Goal: Task Accomplishment & Management: Use online tool/utility

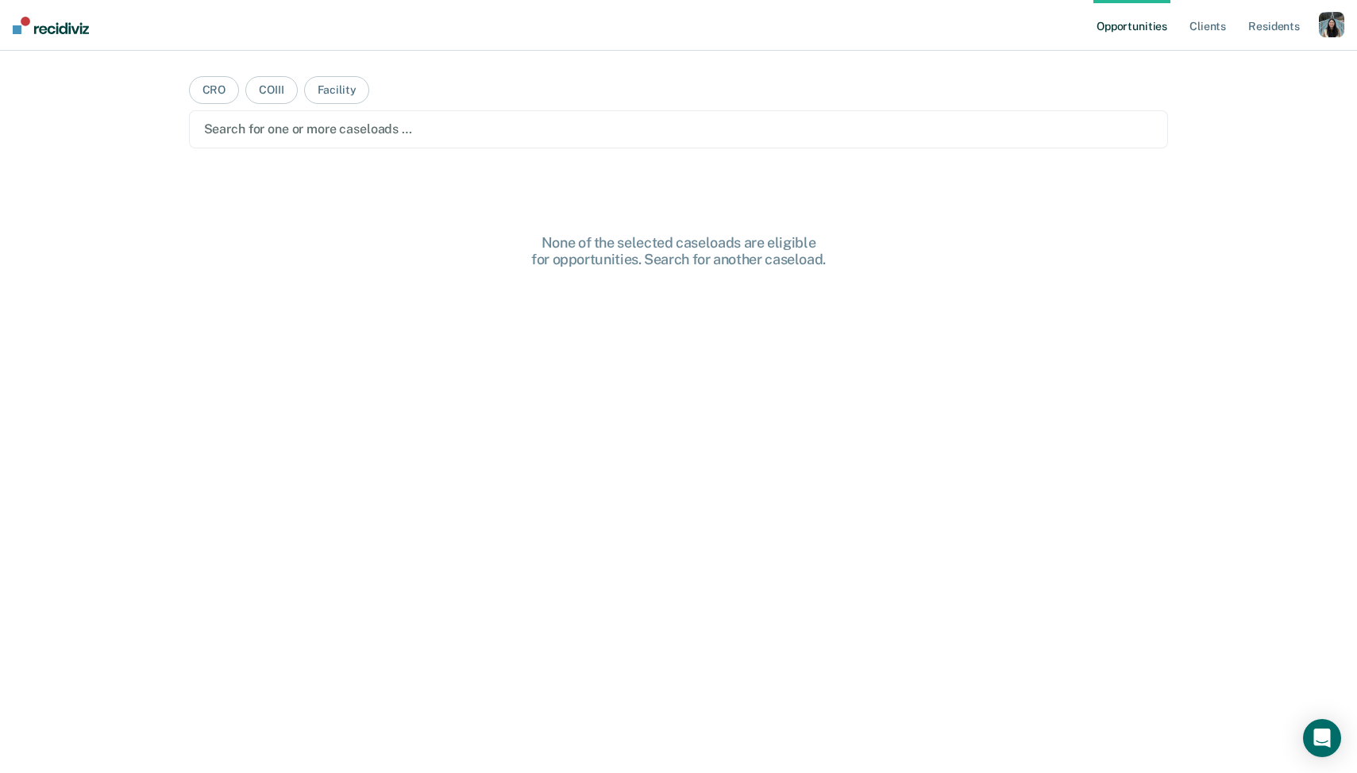
click at [1332, 27] on div "button" at bounding box center [1331, 24] width 25 height 25
click at [1231, 64] on link "Profile" at bounding box center [1268, 64] width 128 height 13
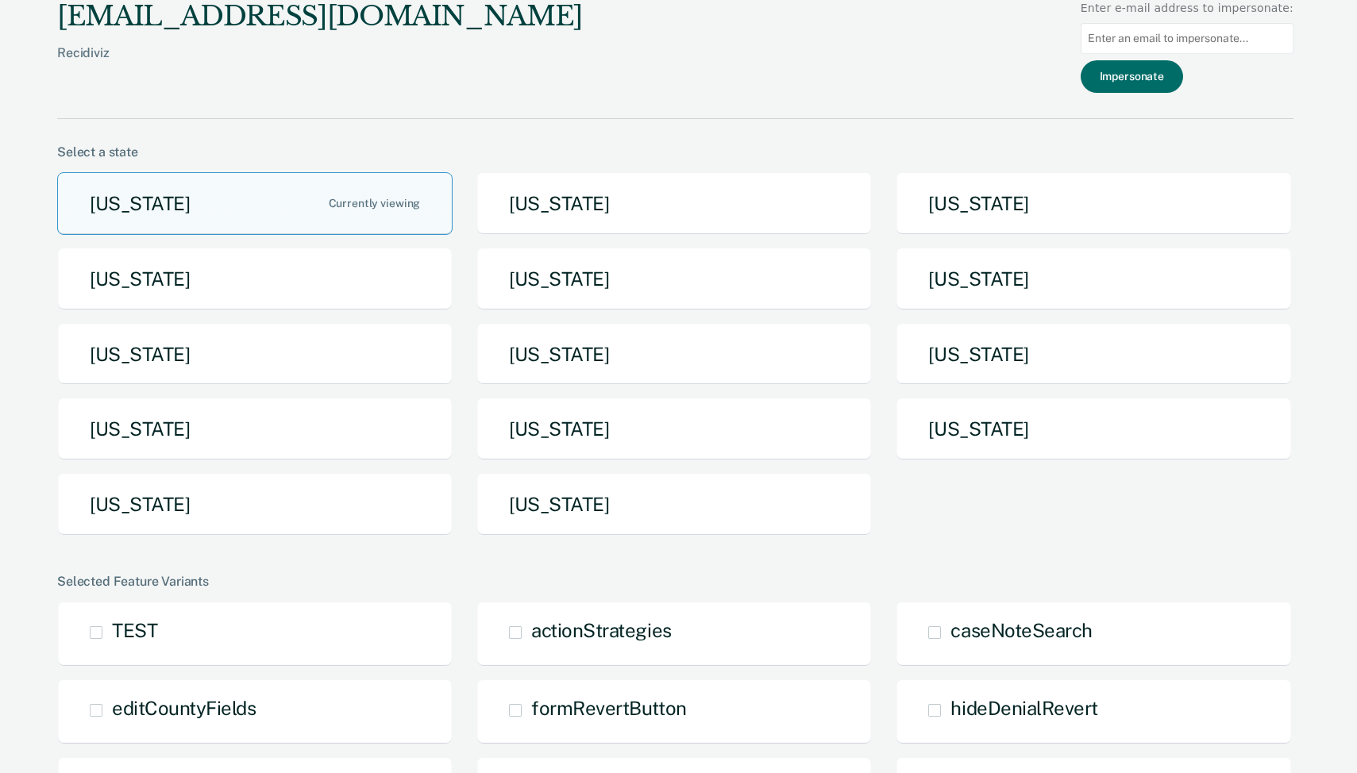
click at [1156, 44] on input at bounding box center [1187, 38] width 213 height 31
paste input "[EMAIL_ADDRESS][US_STATE][DOMAIN_NAME]"
type input "[EMAIL_ADDRESS][US_STATE][DOMAIN_NAME]"
click at [1157, 75] on button "Impersonate" at bounding box center [1132, 76] width 102 height 33
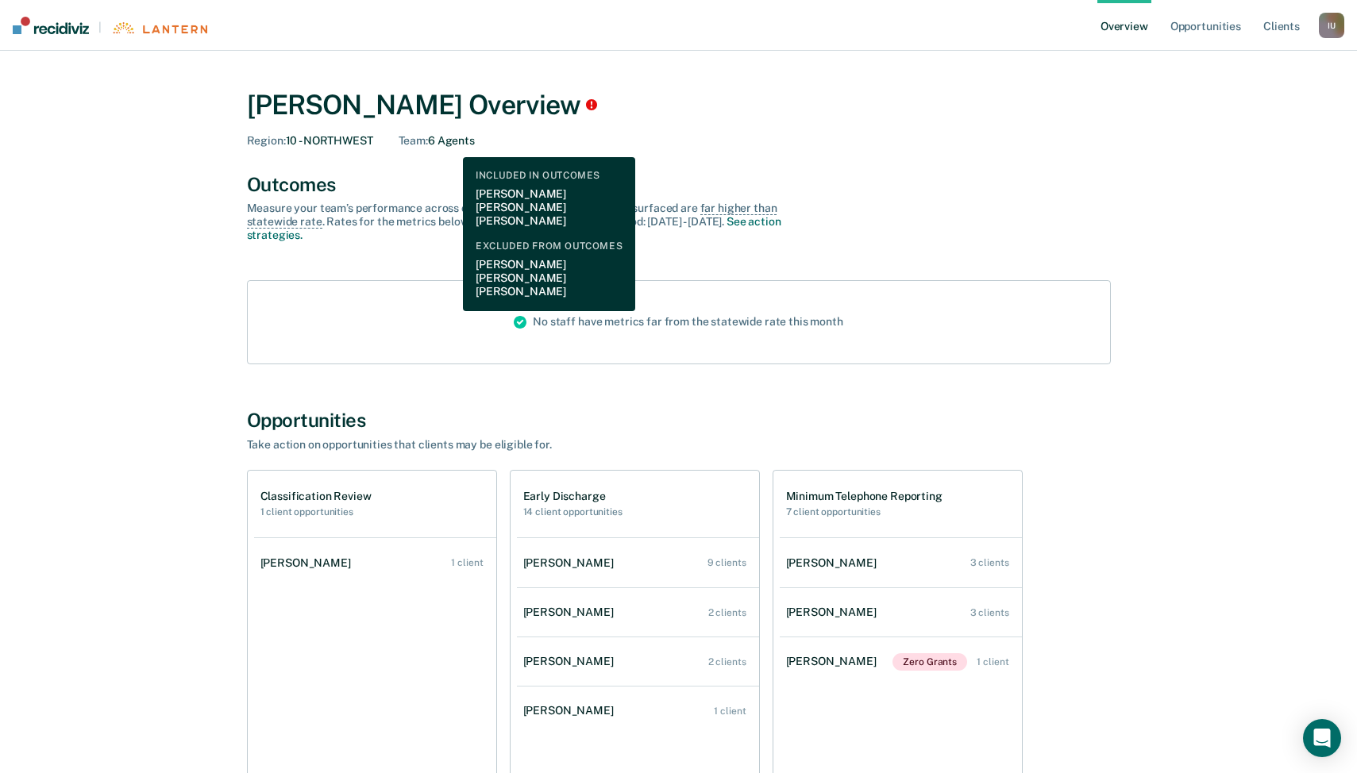
click at [451, 145] on div "Team : 6 Agents" at bounding box center [437, 140] width 76 height 13
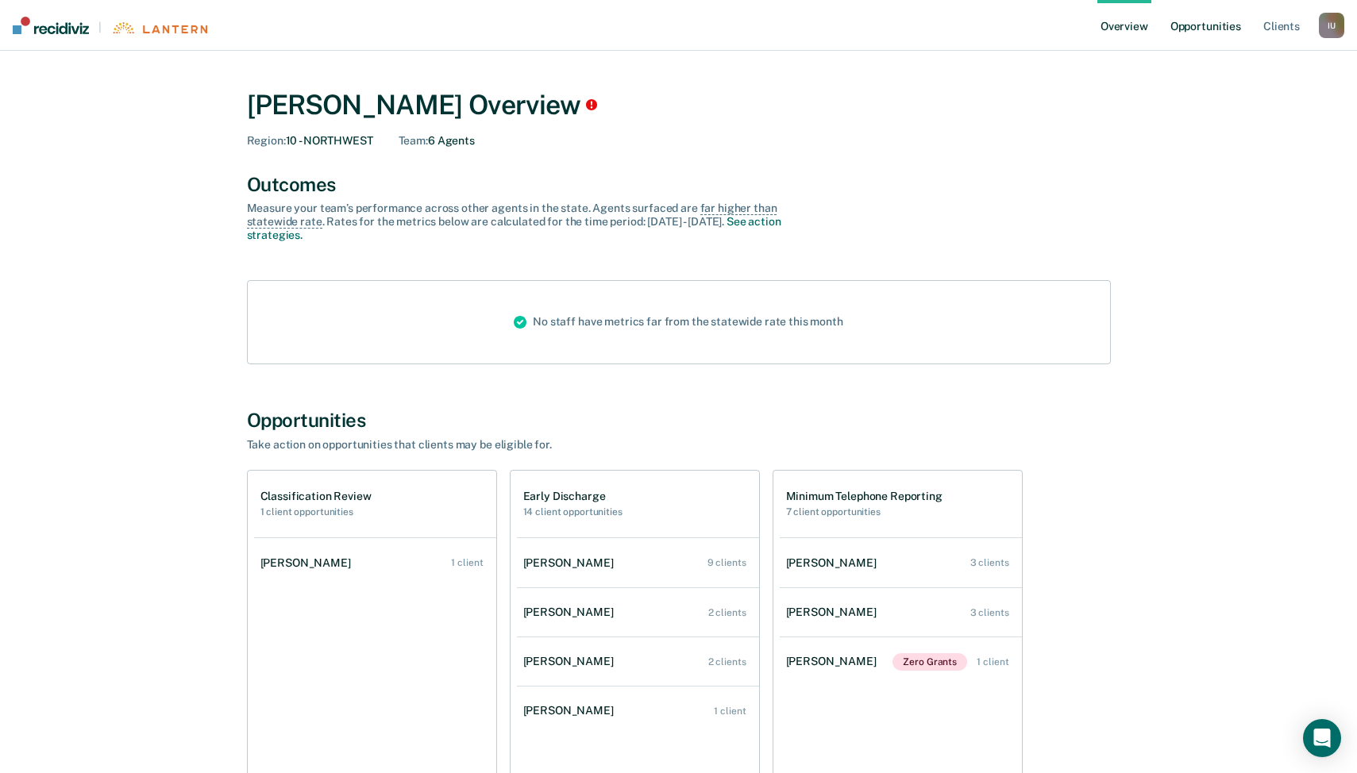
click at [1215, 29] on link "Opportunities" at bounding box center [1205, 25] width 77 height 51
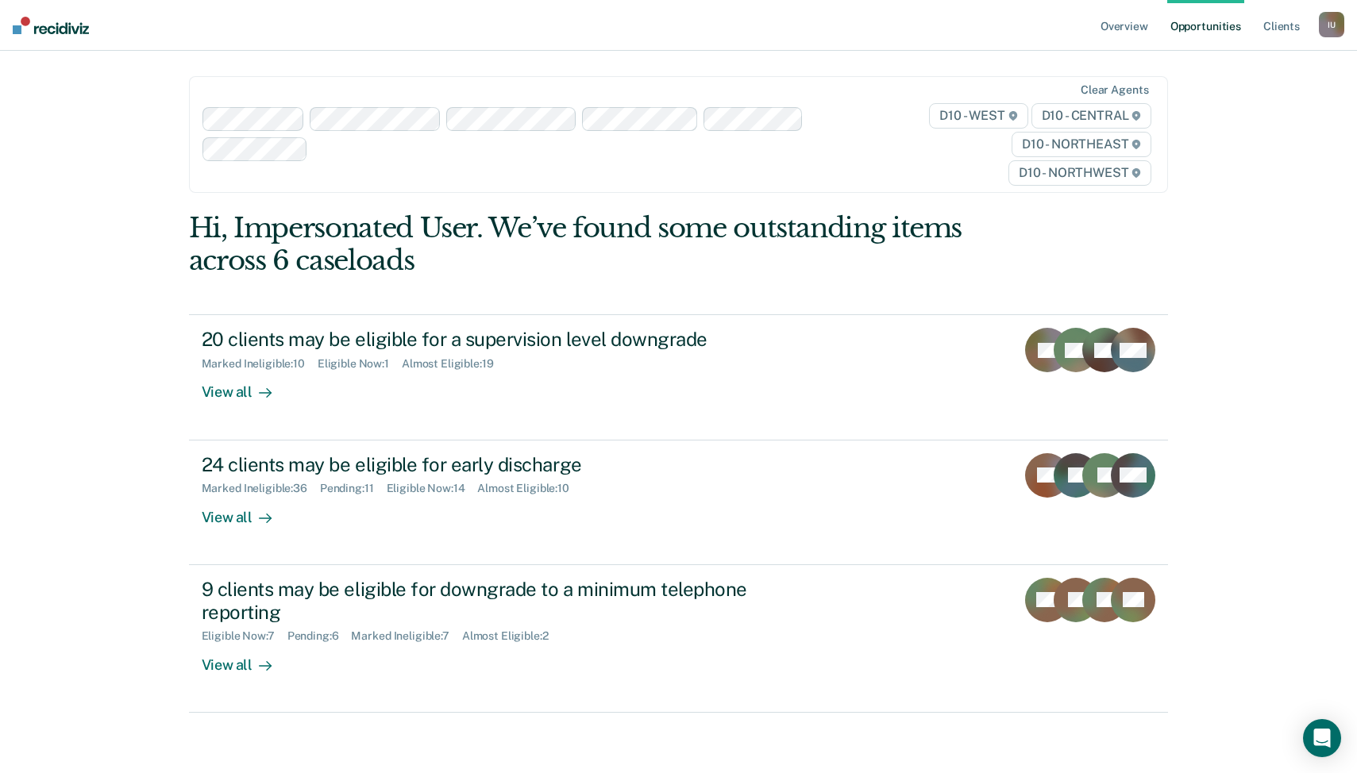
click at [1347, 22] on nav "Overview Opportunities Client s Impersonated User I U Profile How it works Log …" at bounding box center [678, 25] width 1357 height 51
click at [1332, 22] on div "I U" at bounding box center [1331, 24] width 25 height 25
click at [1217, 68] on link "Profile" at bounding box center [1268, 64] width 128 height 13
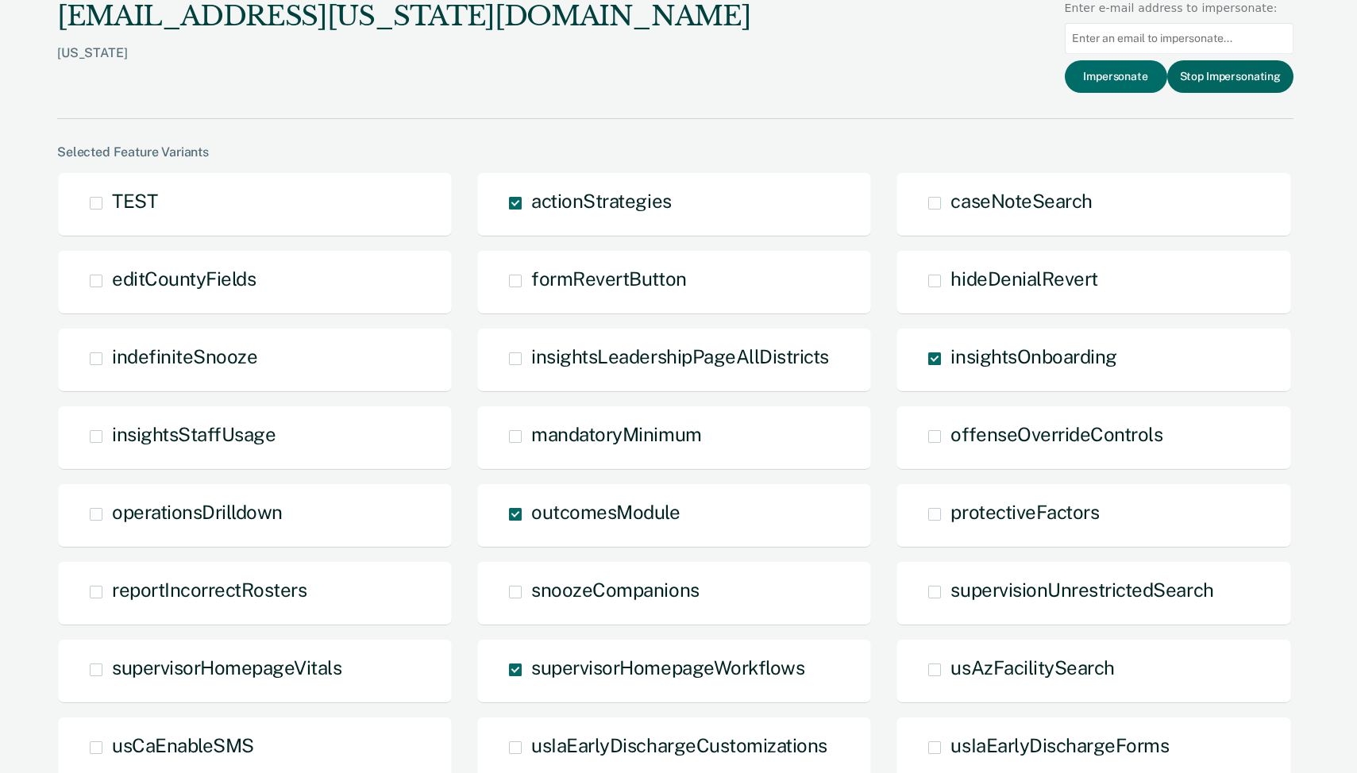
click at [1235, 71] on button "Stop Impersonating" at bounding box center [1230, 76] width 126 height 33
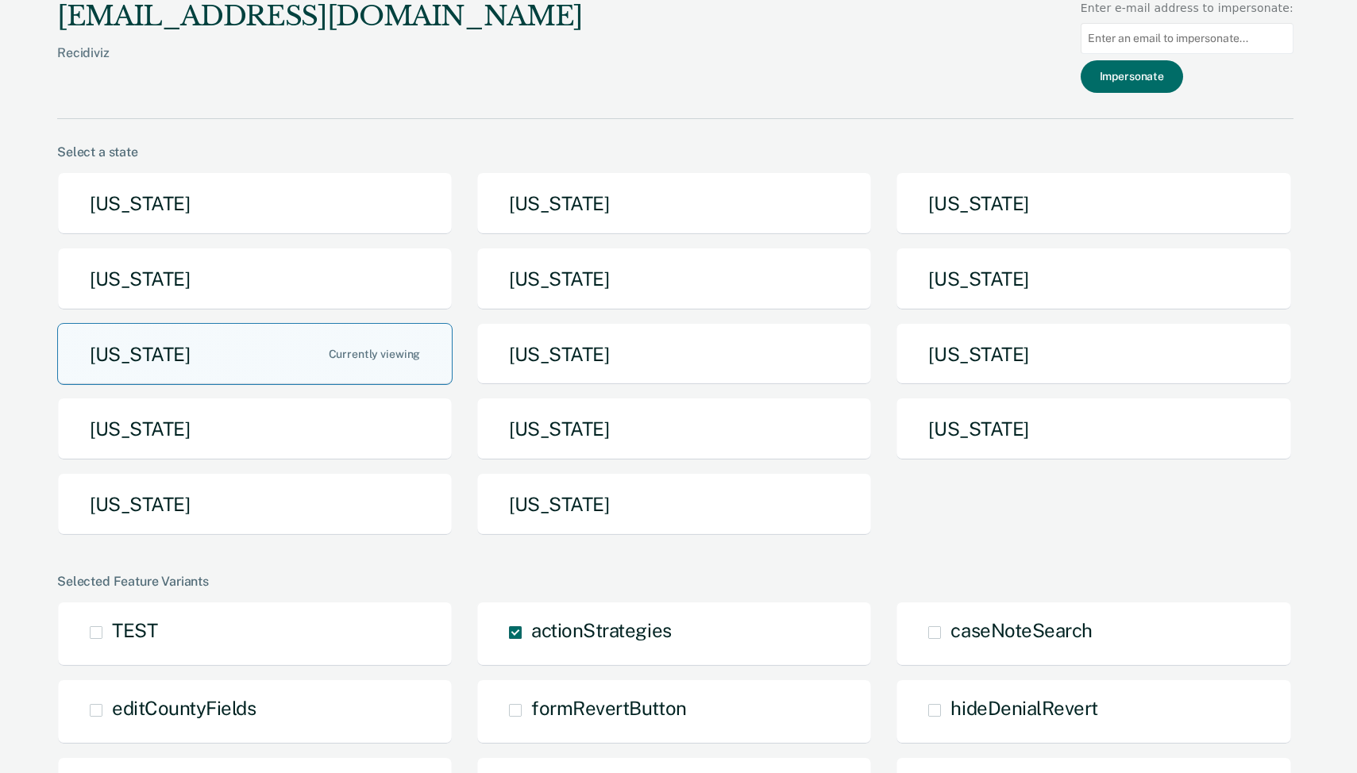
click at [333, 374] on button "[US_STATE]" at bounding box center [254, 354] width 395 height 63
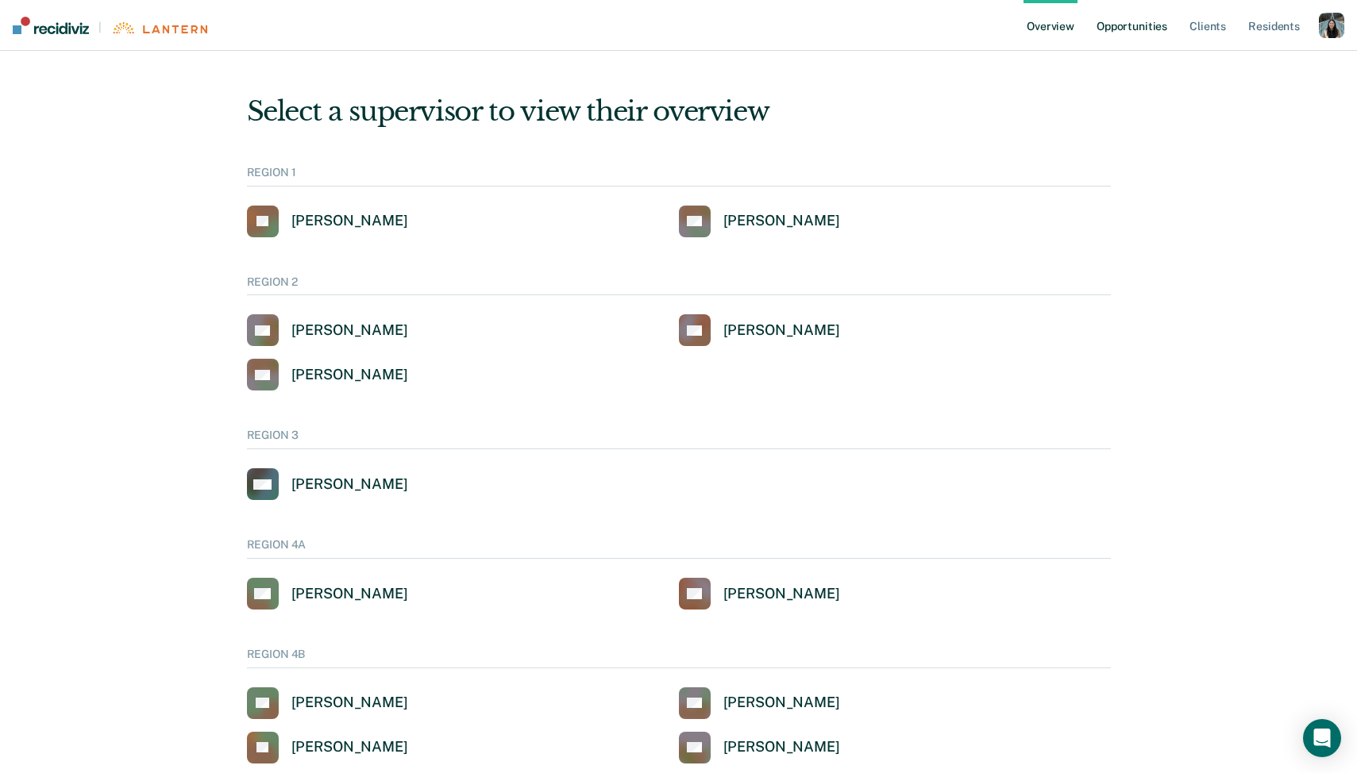
click at [1138, 33] on link "Opportunities" at bounding box center [1131, 25] width 77 height 51
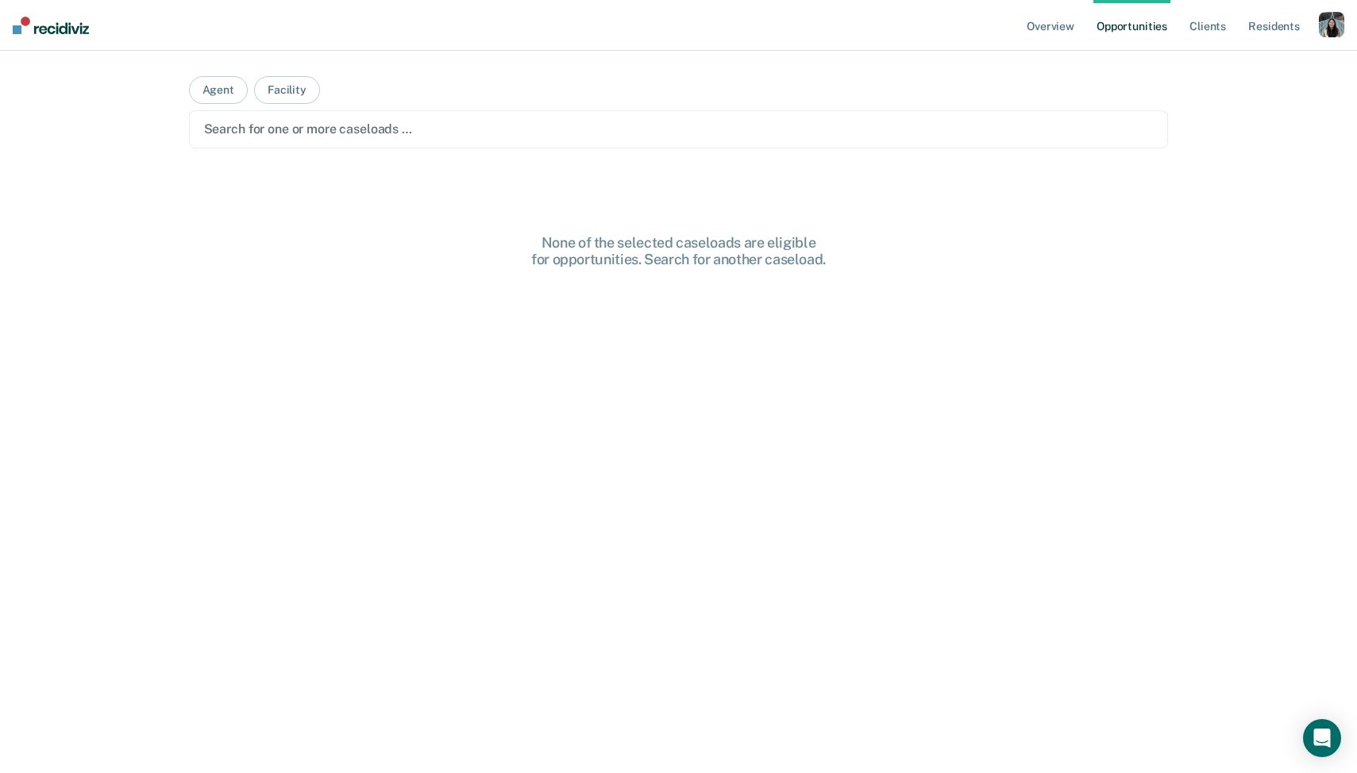
click at [626, 144] on div "Search for one or more caseloads …" at bounding box center [679, 129] width 980 height 38
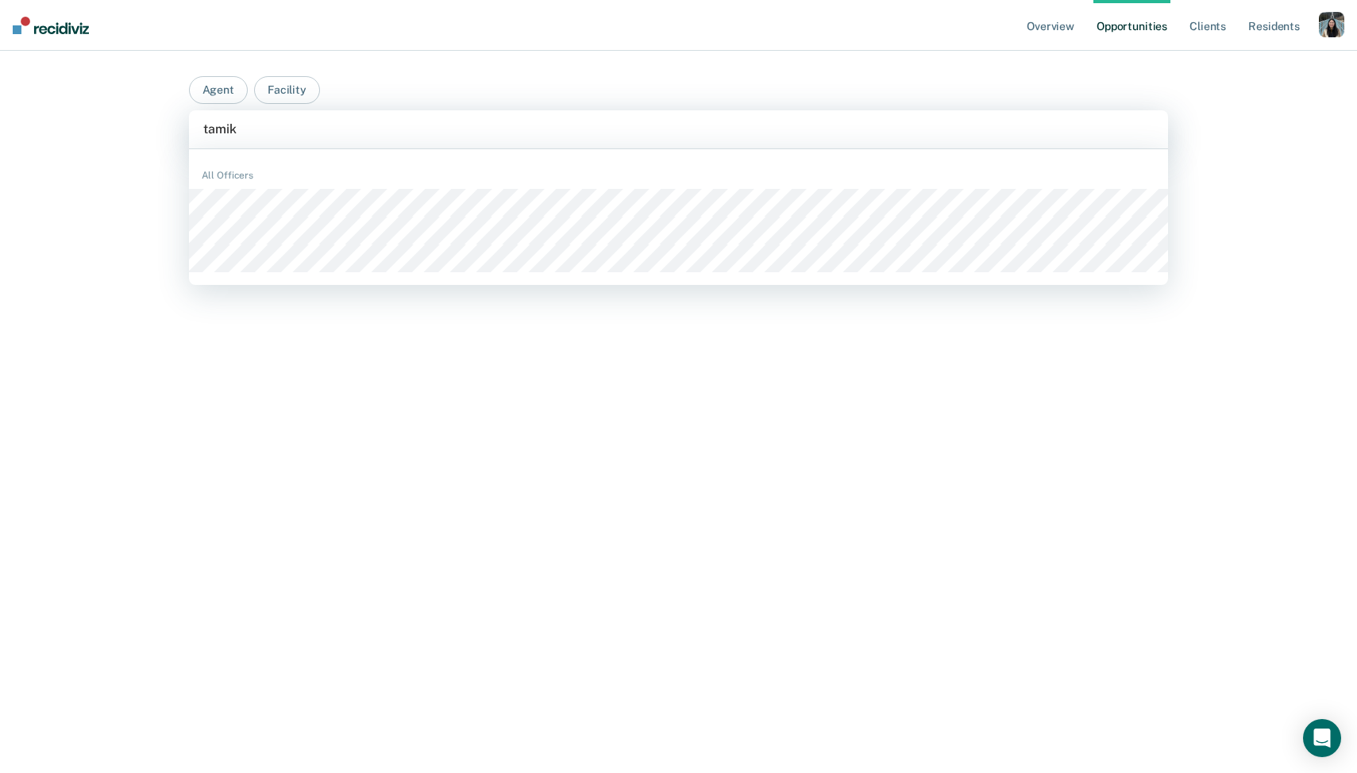
type input "tamika"
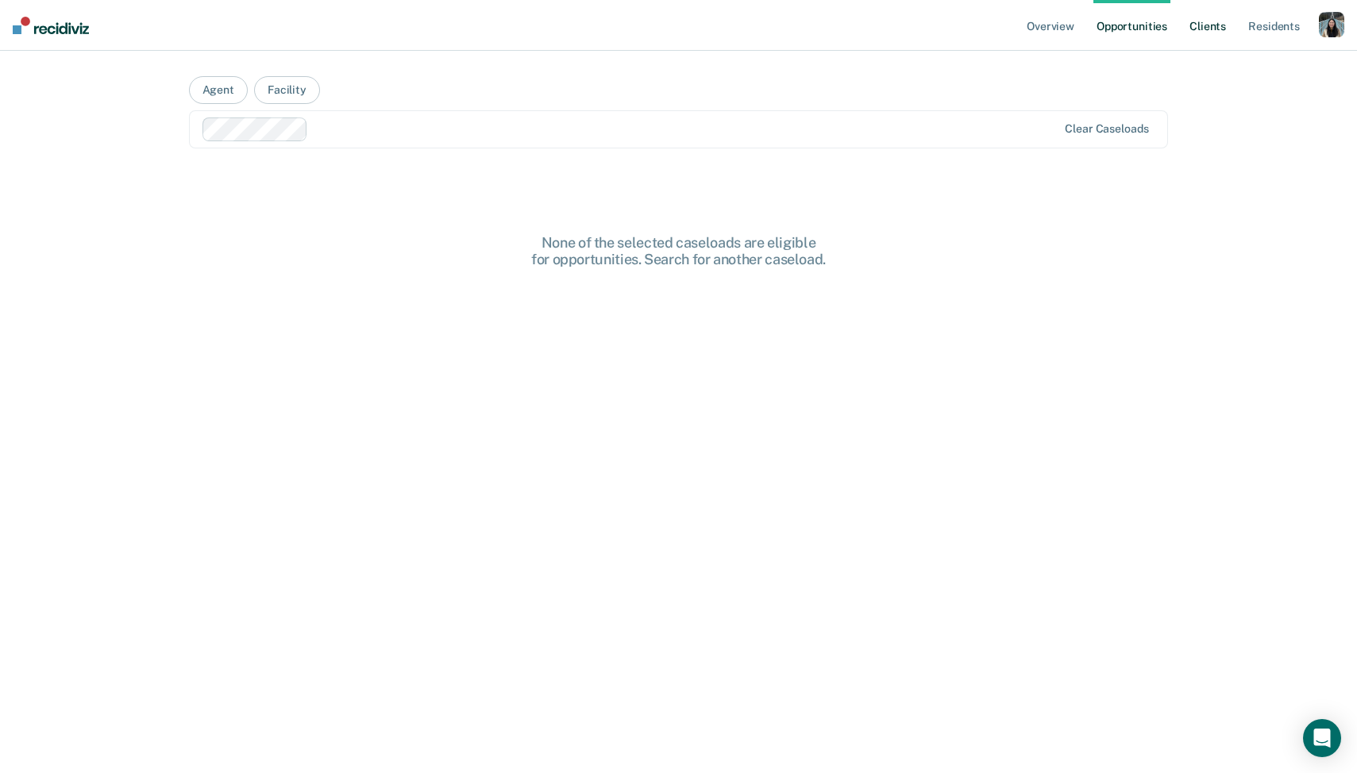
click at [1217, 23] on link "Client s" at bounding box center [1207, 25] width 43 height 51
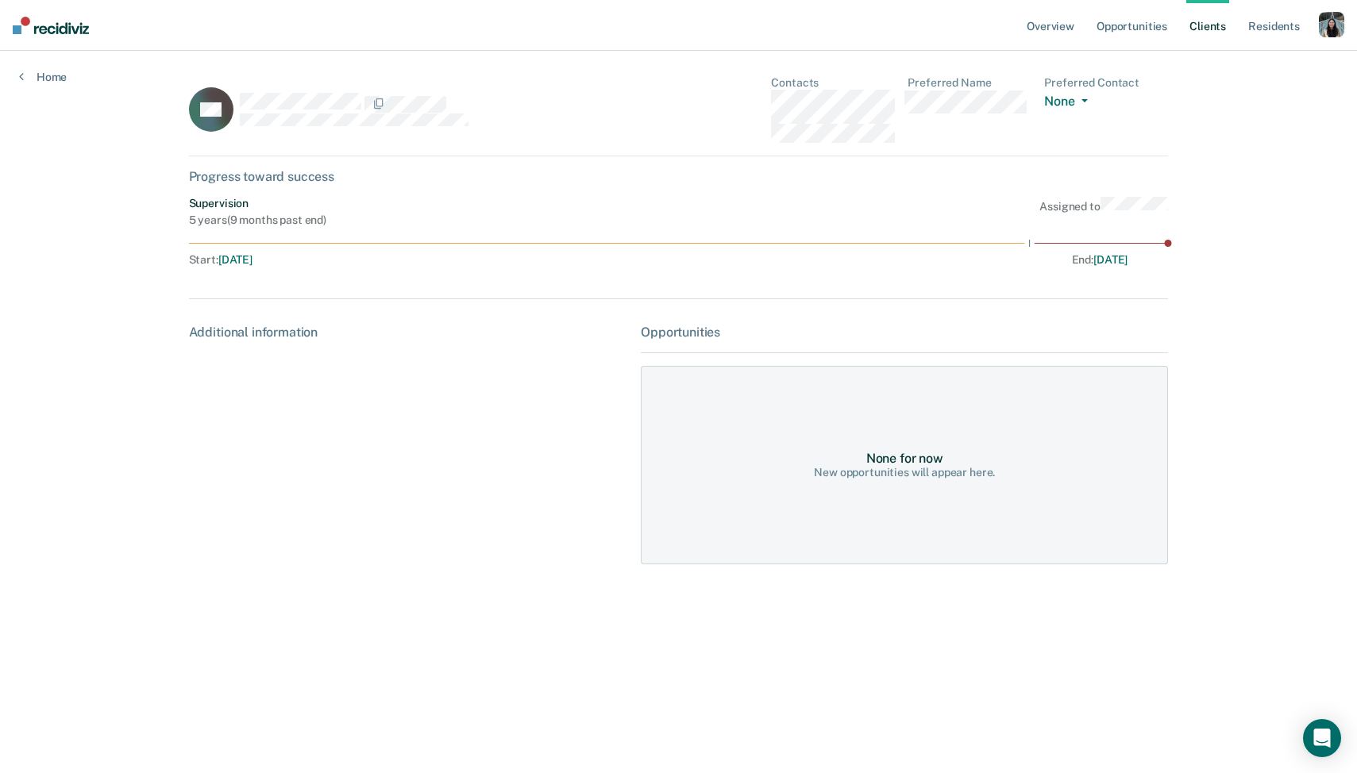
drag, startPoint x: 241, startPoint y: 85, endPoint x: 309, endPoint y: 86, distance: 67.5
click at [309, 86] on div "CG" at bounding box center [409, 109] width 440 height 67
drag, startPoint x: 235, startPoint y: 99, endPoint x: 360, endPoint y: 99, distance: 125.4
click at [360, 99] on div "CG" at bounding box center [409, 109] width 440 height 67
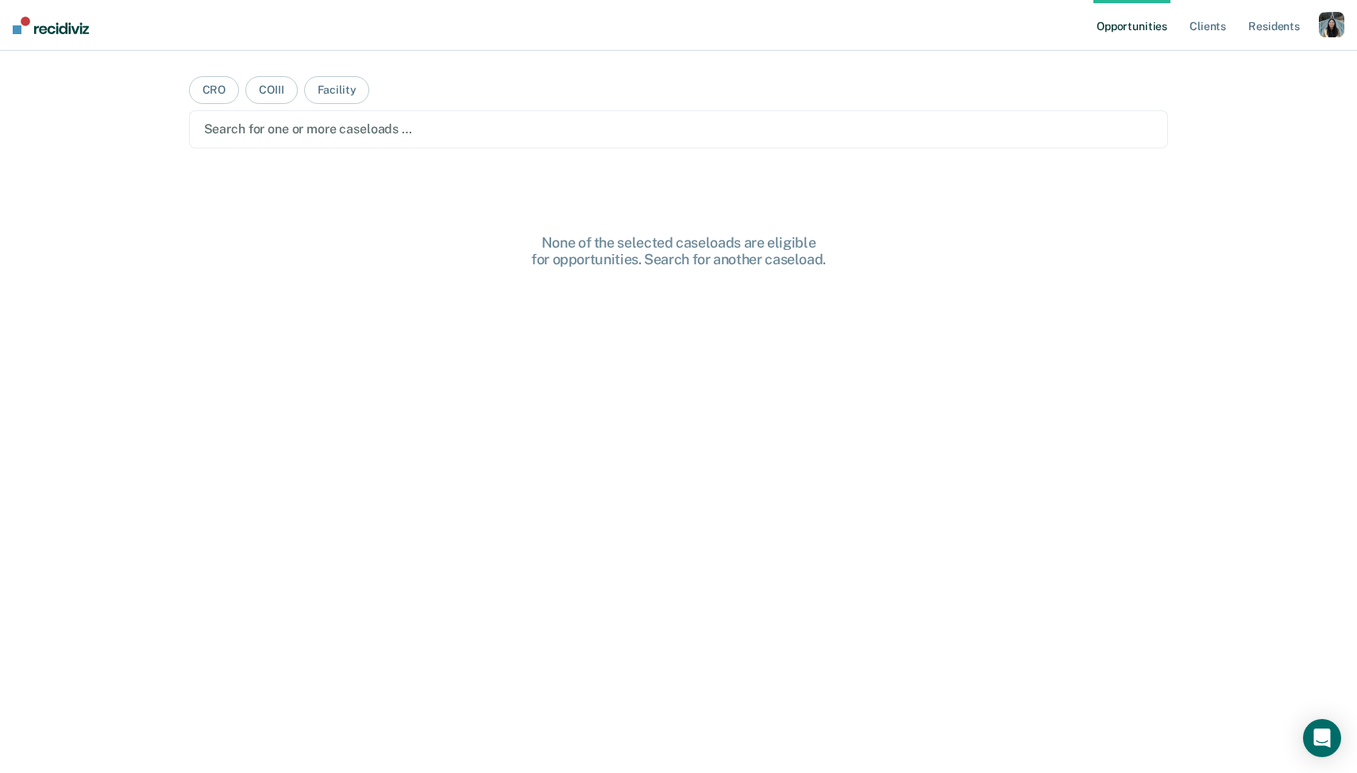
click at [1327, 30] on div "button" at bounding box center [1331, 24] width 25 height 25
click at [1231, 69] on link "Profile" at bounding box center [1268, 64] width 128 height 13
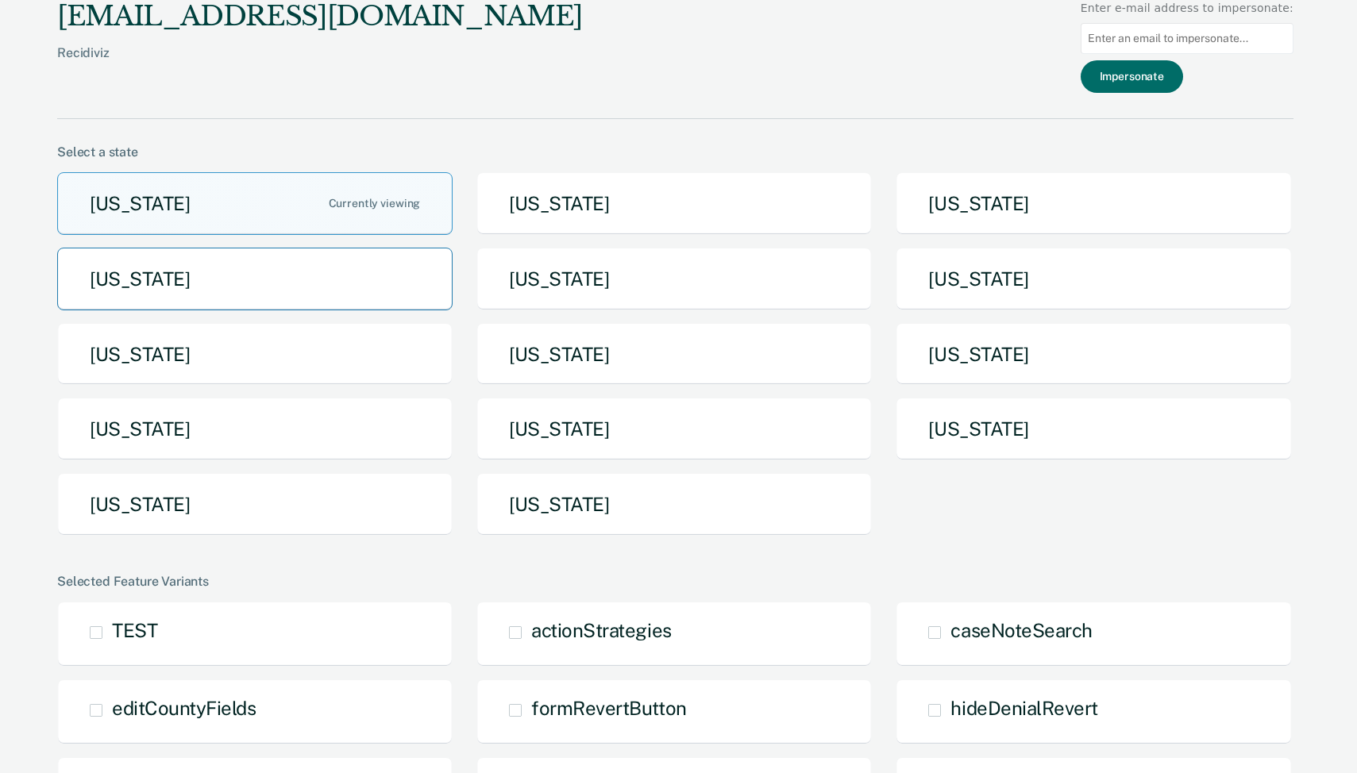
click at [379, 298] on button "[US_STATE]" at bounding box center [254, 279] width 395 height 63
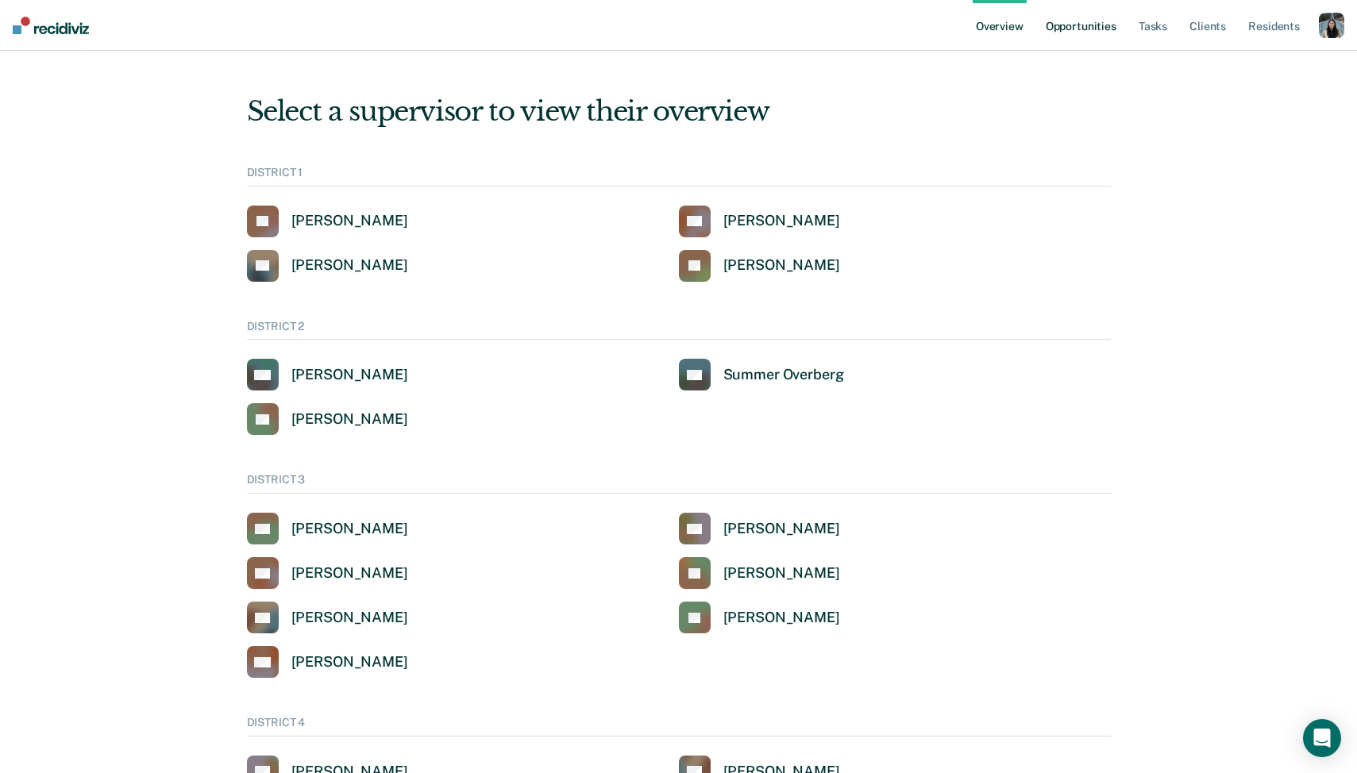
click at [1073, 33] on link "Opportunities" at bounding box center [1080, 25] width 77 height 51
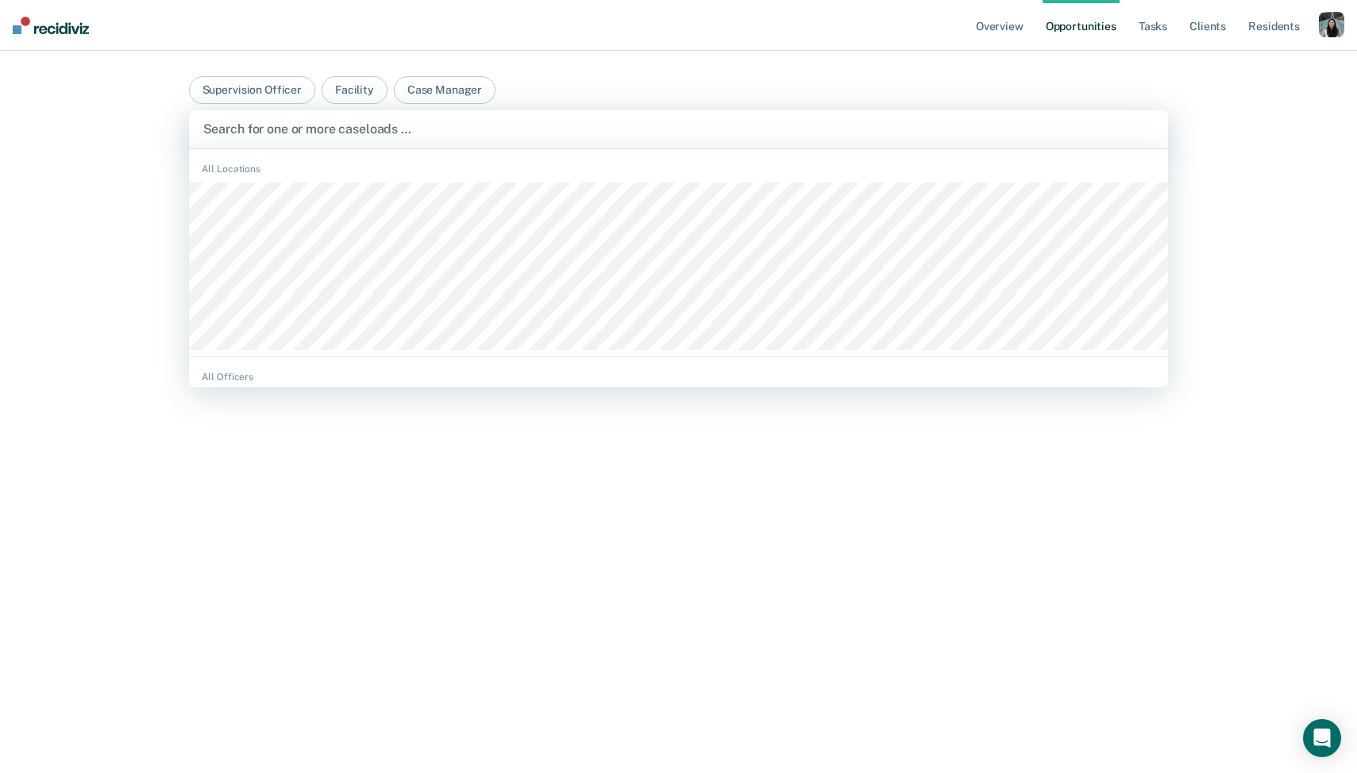
click at [703, 139] on div "Search for one or more caseloads …" at bounding box center [679, 128] width 954 height 21
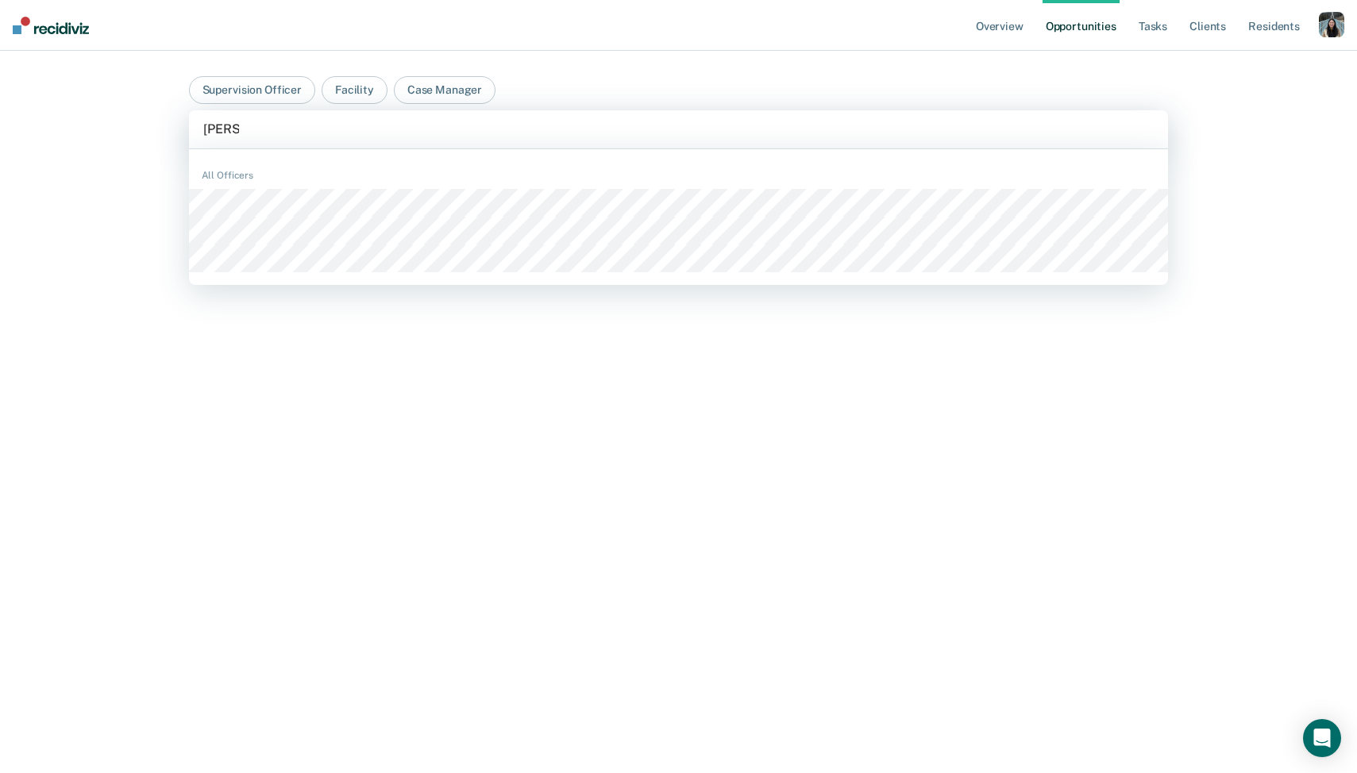
type input "aaron"
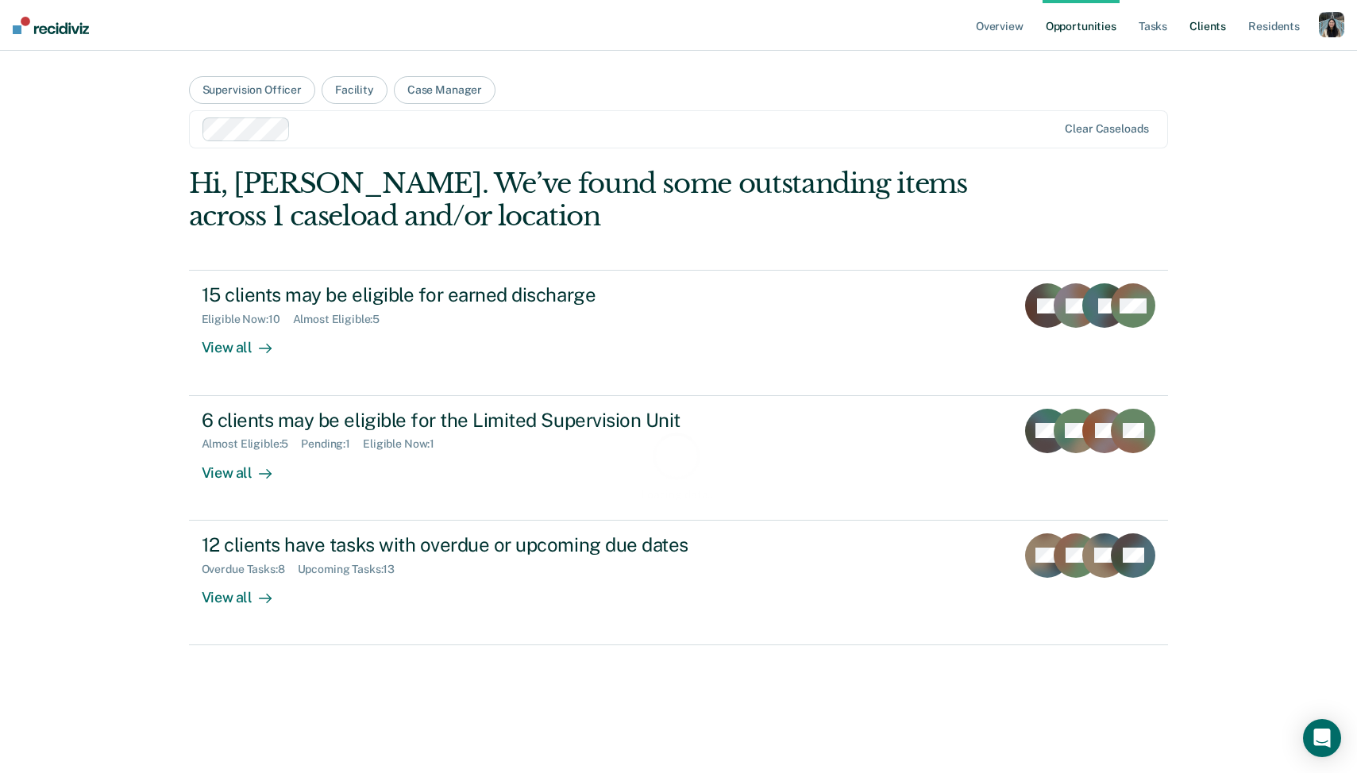
click at [1211, 26] on link "Client s" at bounding box center [1207, 25] width 43 height 51
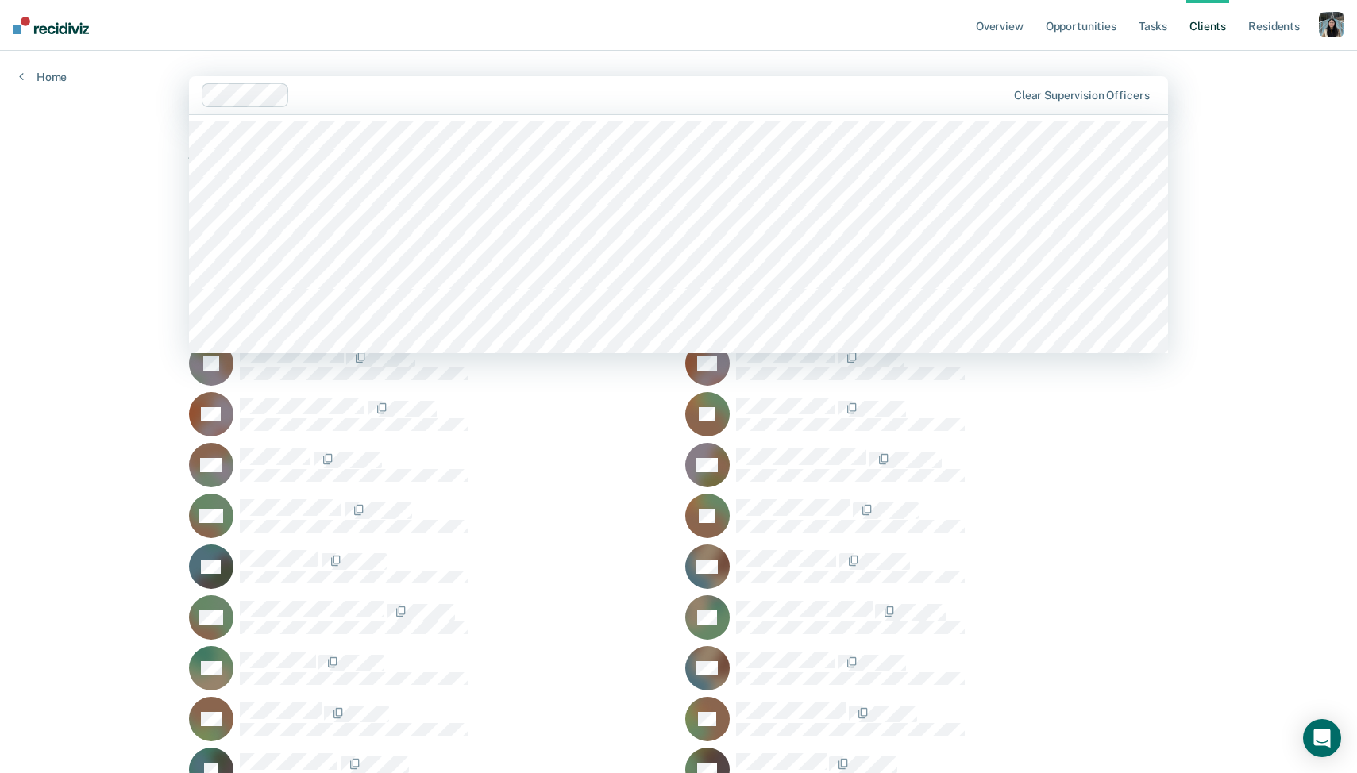
click at [378, 106] on div at bounding box center [605, 95] width 806 height 24
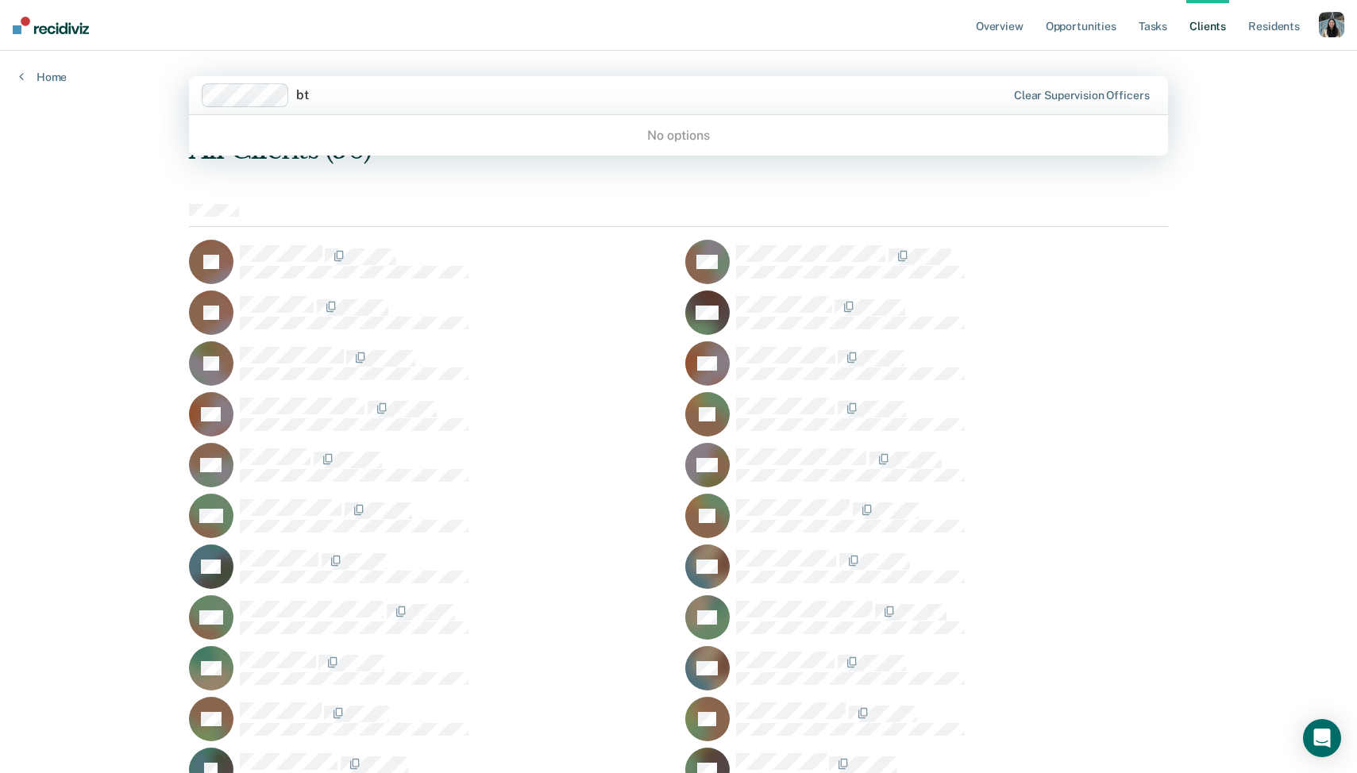
type input "b"
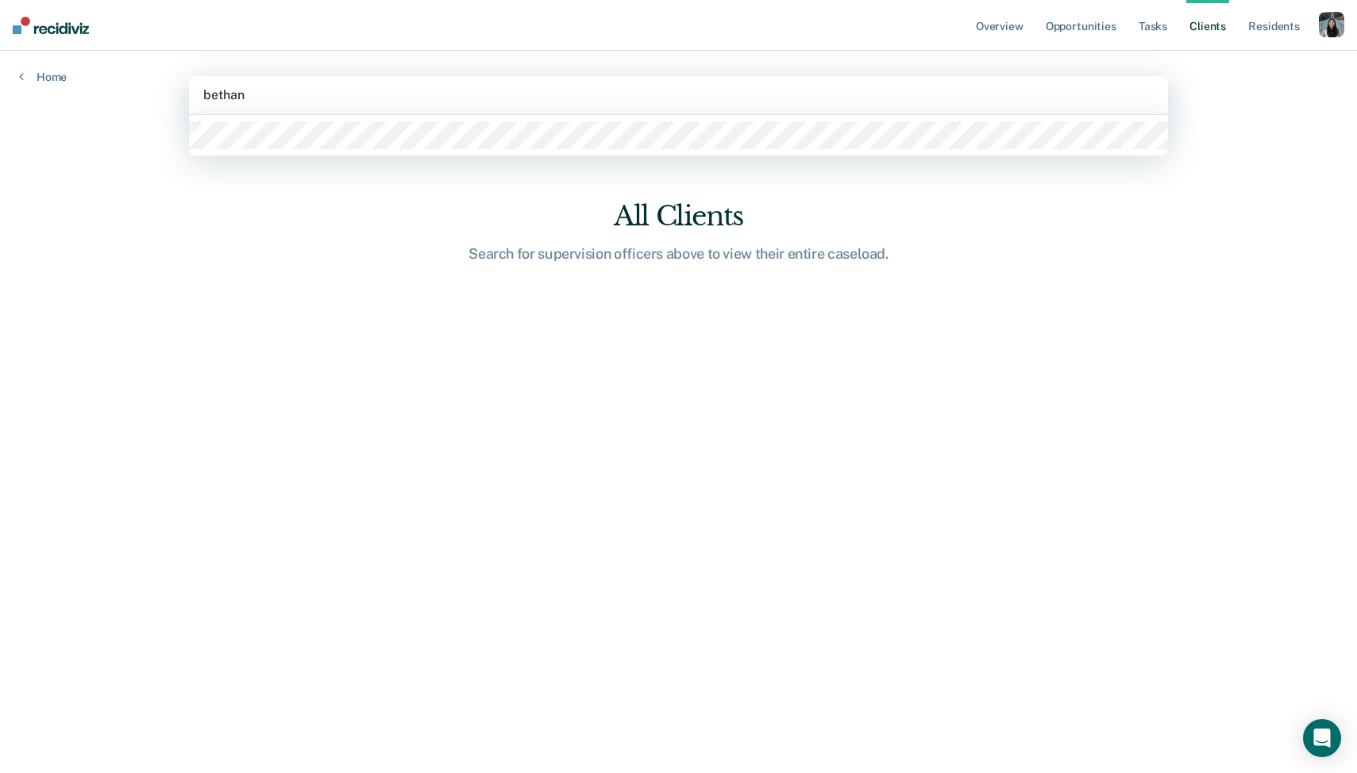
type input "bethany"
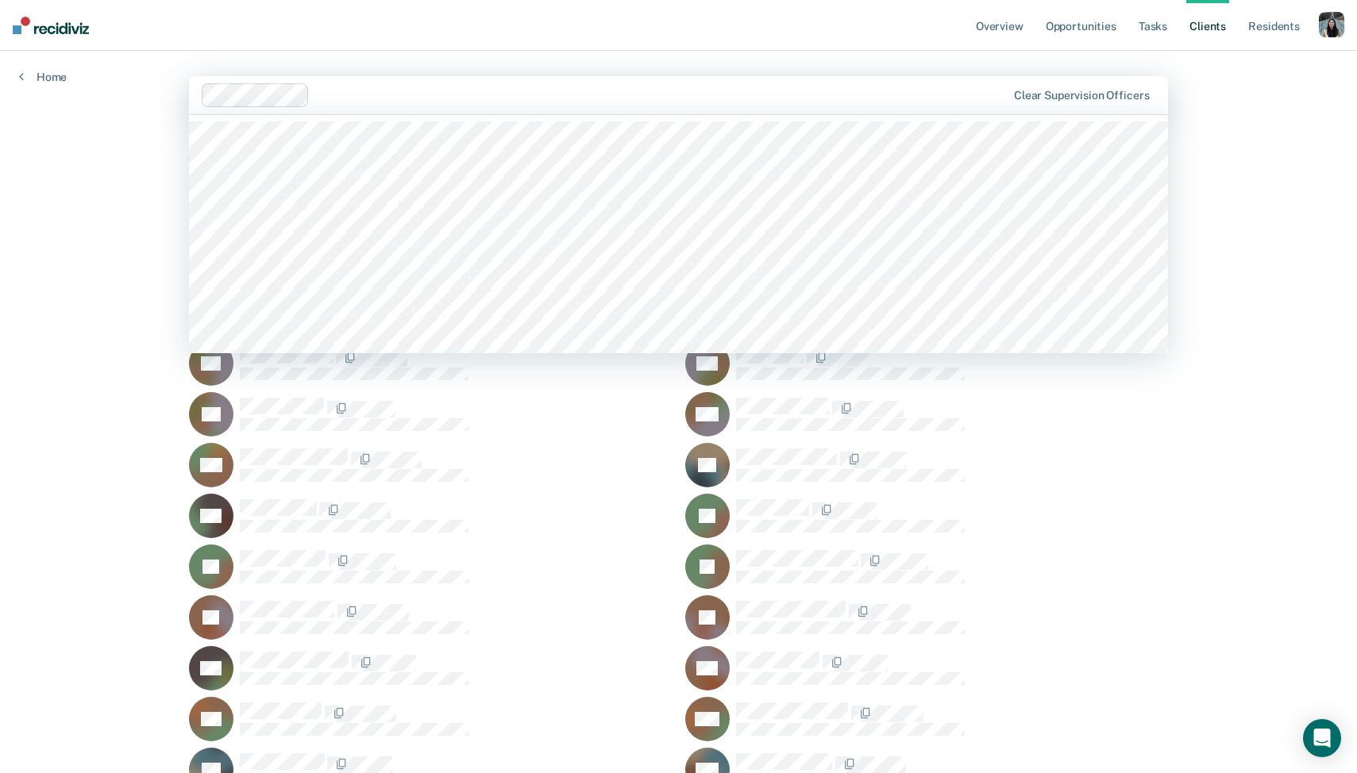
click at [586, 93] on div at bounding box center [661, 95] width 690 height 18
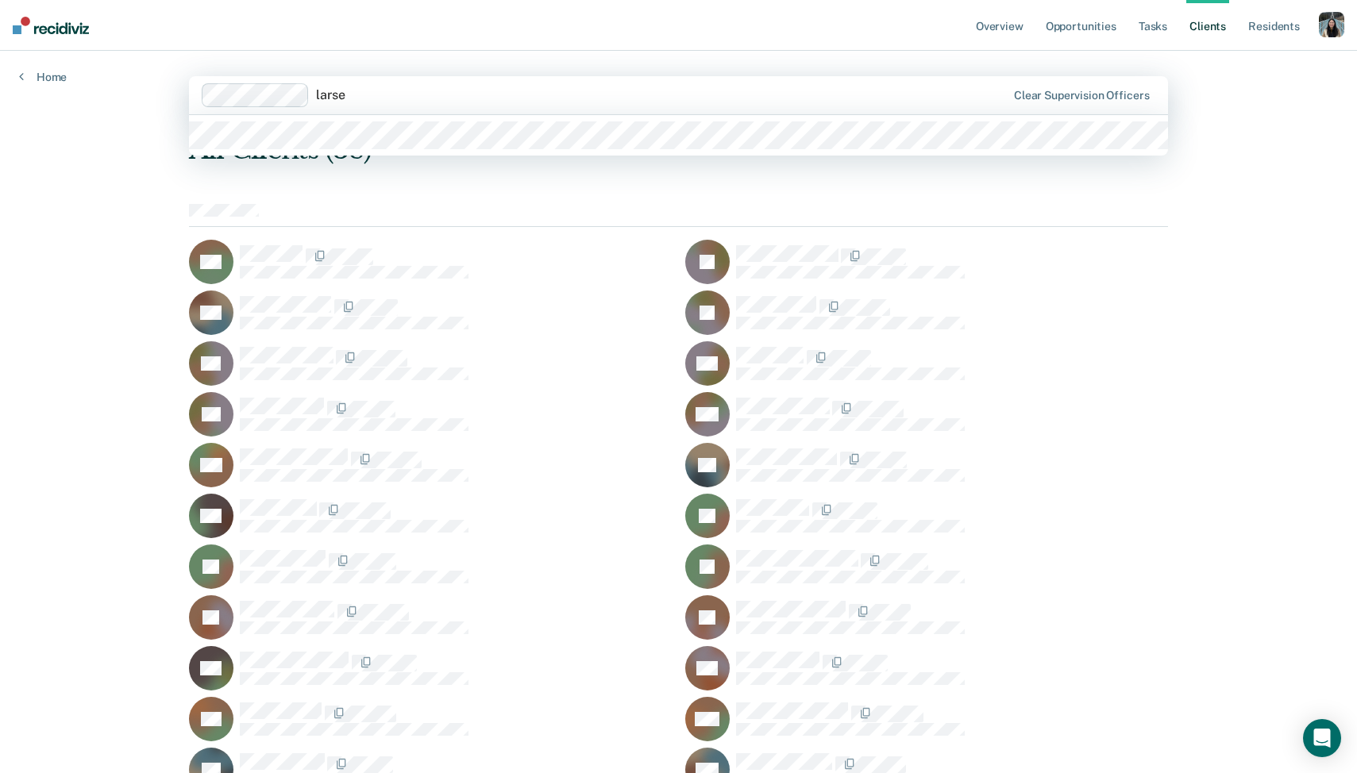
type input "larsen"
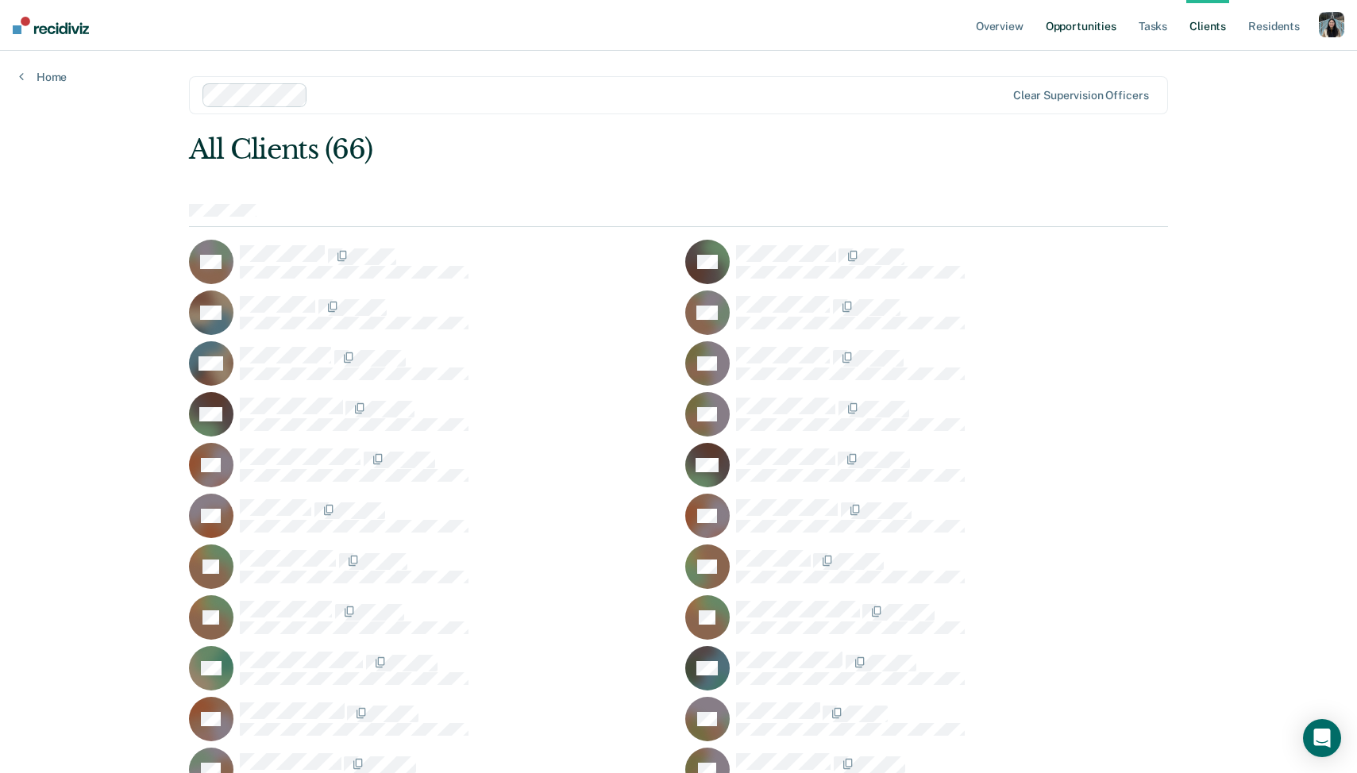
click at [1108, 23] on link "Opportunities" at bounding box center [1080, 25] width 77 height 51
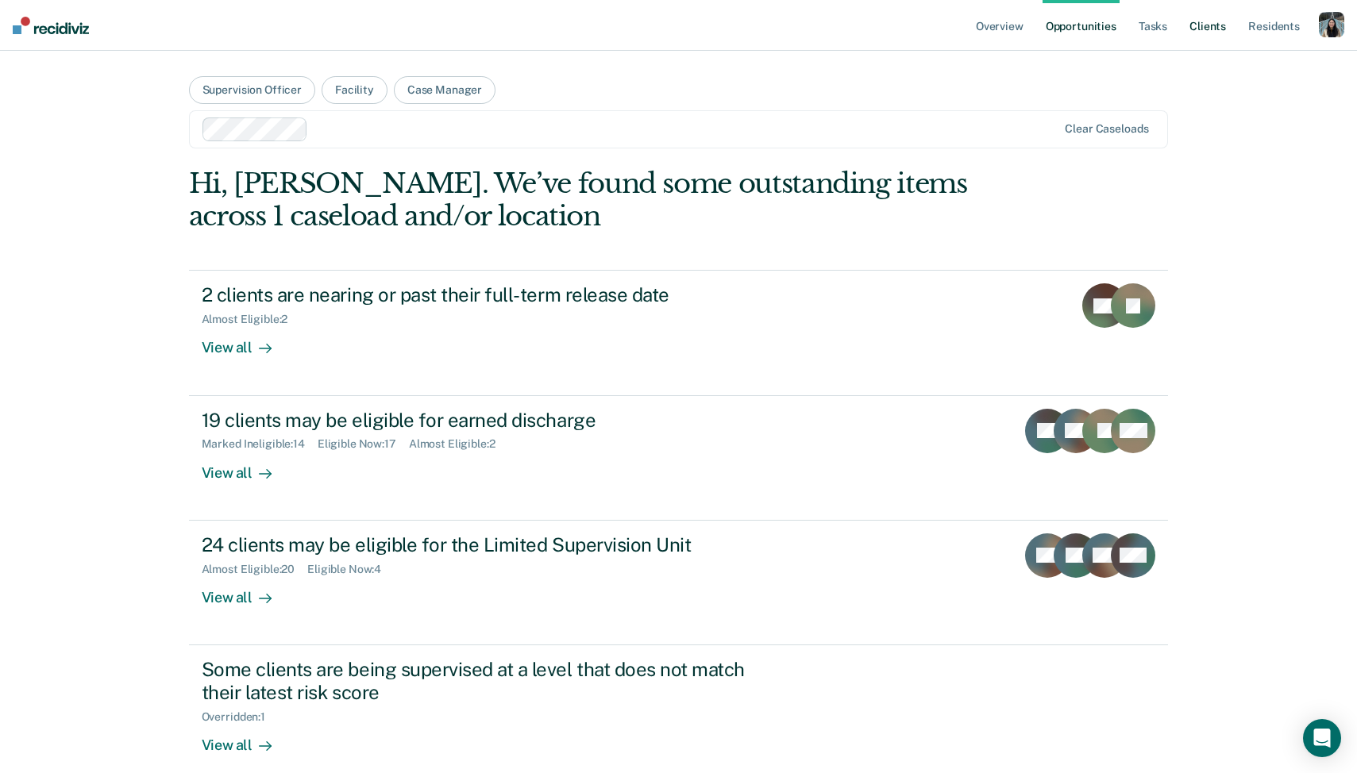
click at [1199, 34] on link "Client s" at bounding box center [1207, 25] width 43 height 51
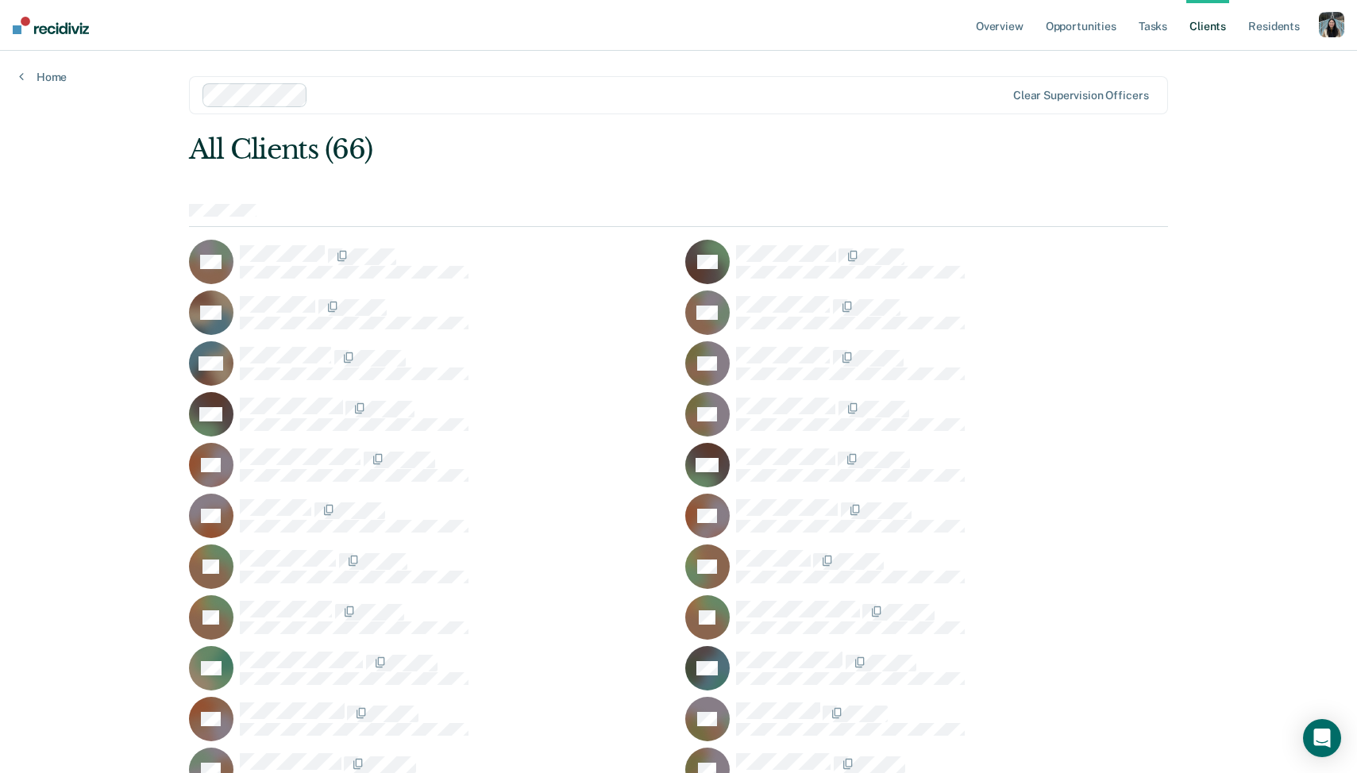
scroll to position [1034, 0]
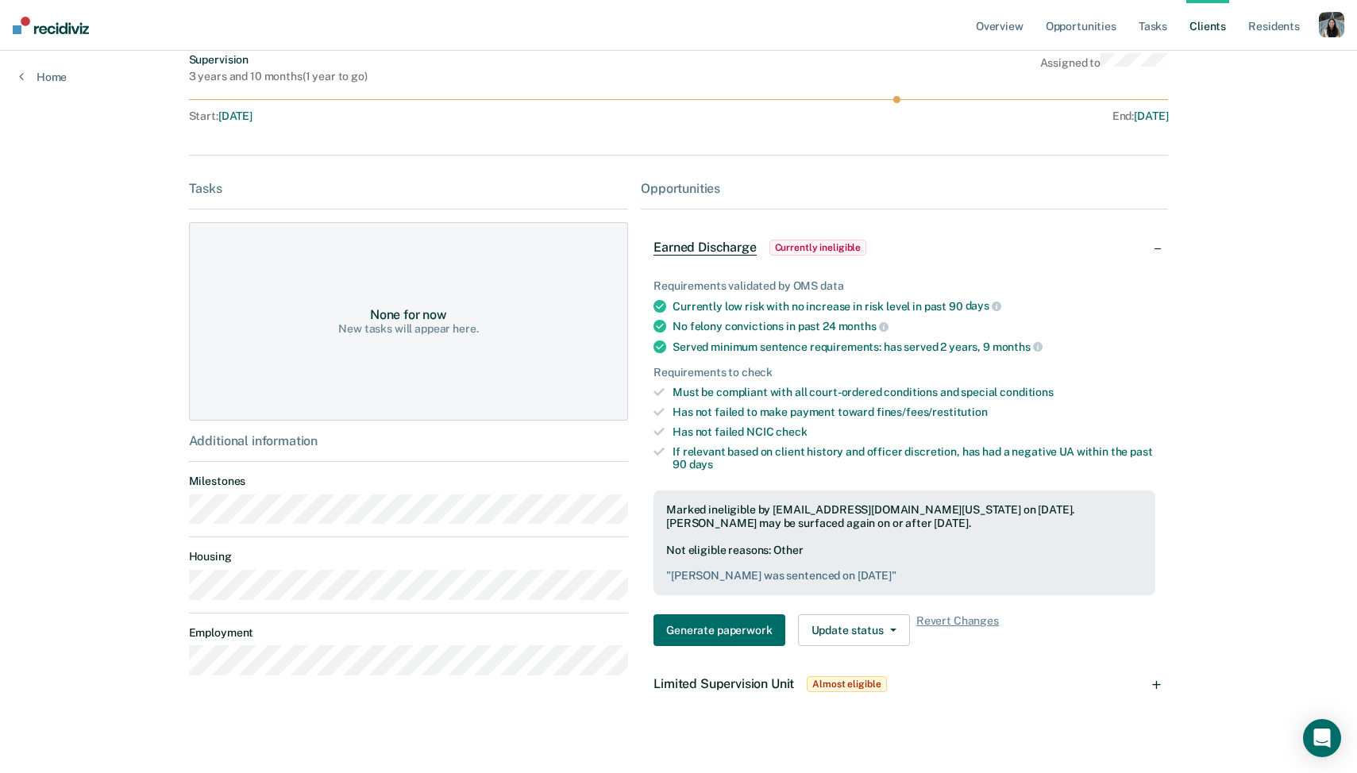
scroll to position [147, 0]
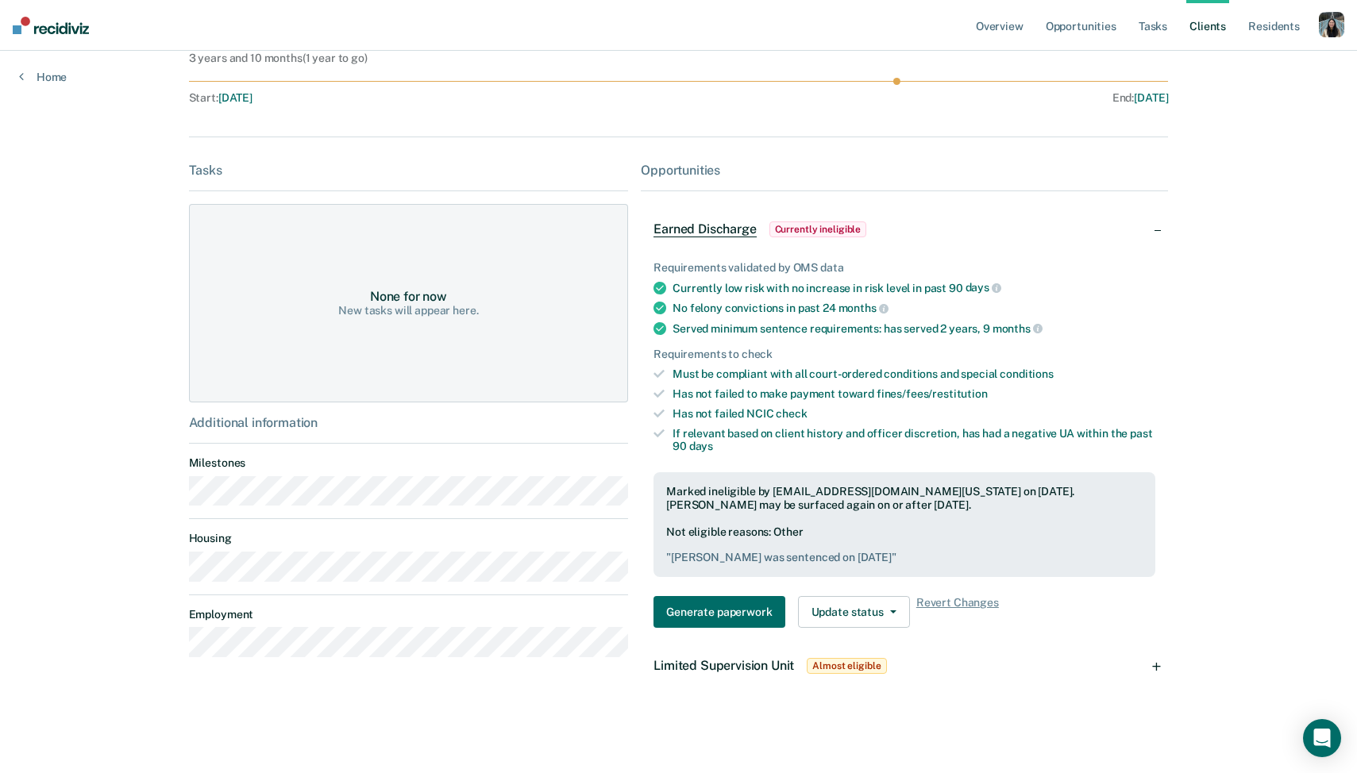
click at [734, 226] on span "Earned Discharge" at bounding box center [704, 230] width 102 height 16
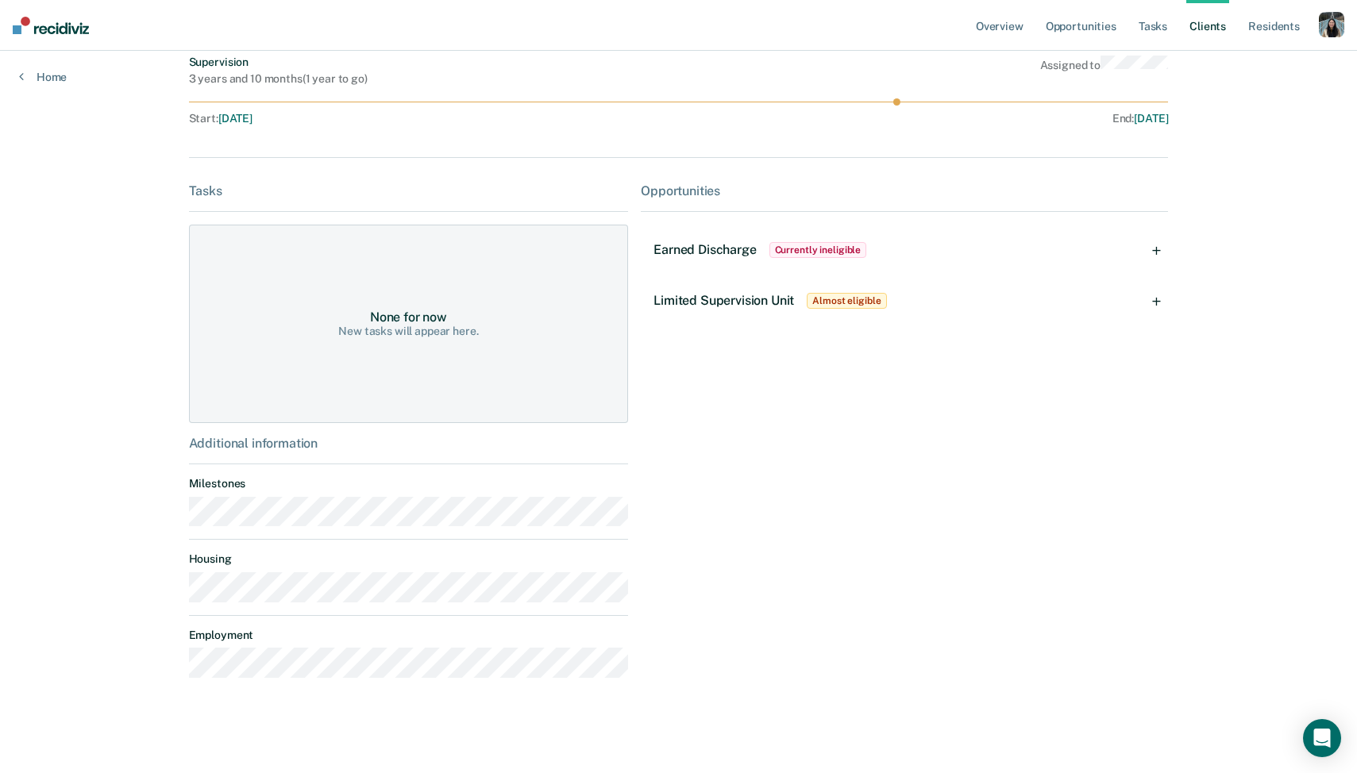
click at [734, 261] on div "Earned Discharge Currently ineligible" at bounding box center [761, 249] width 216 height 25
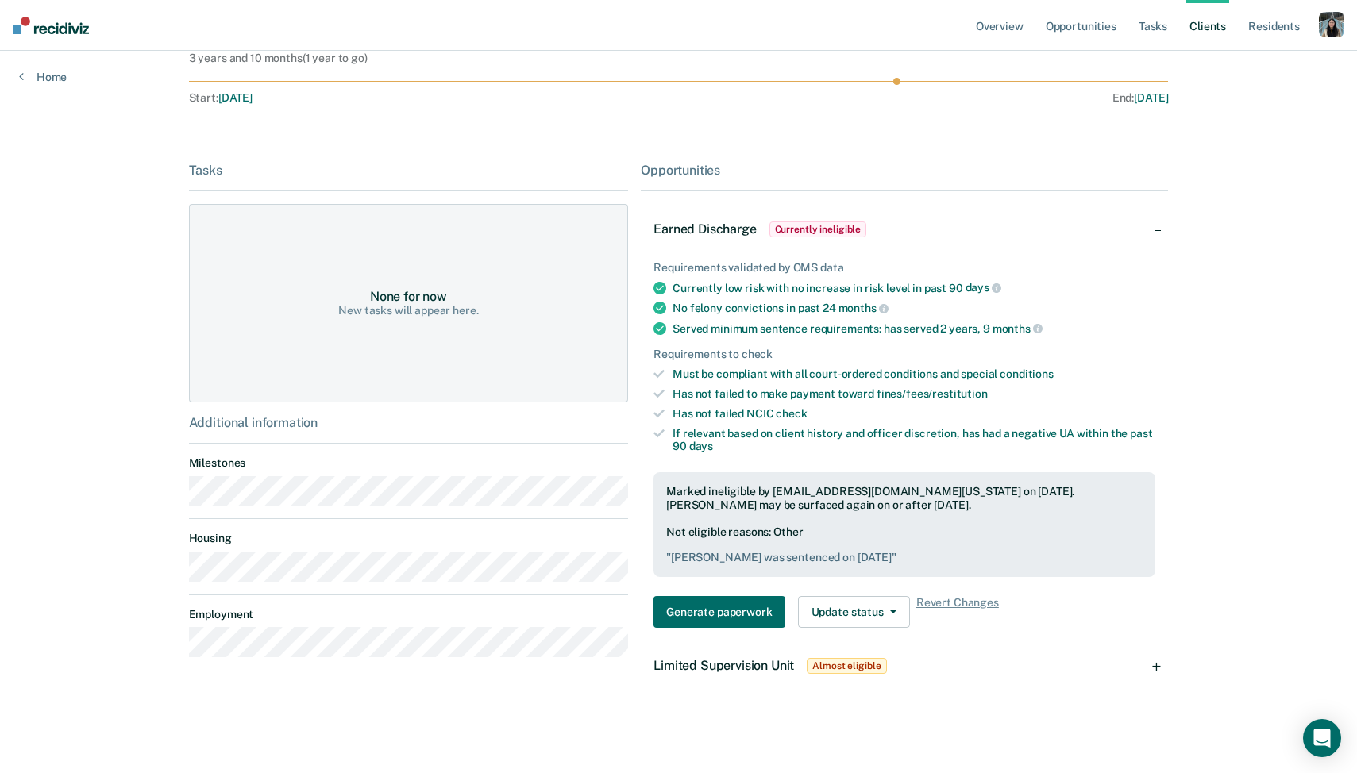
scroll to position [0, 0]
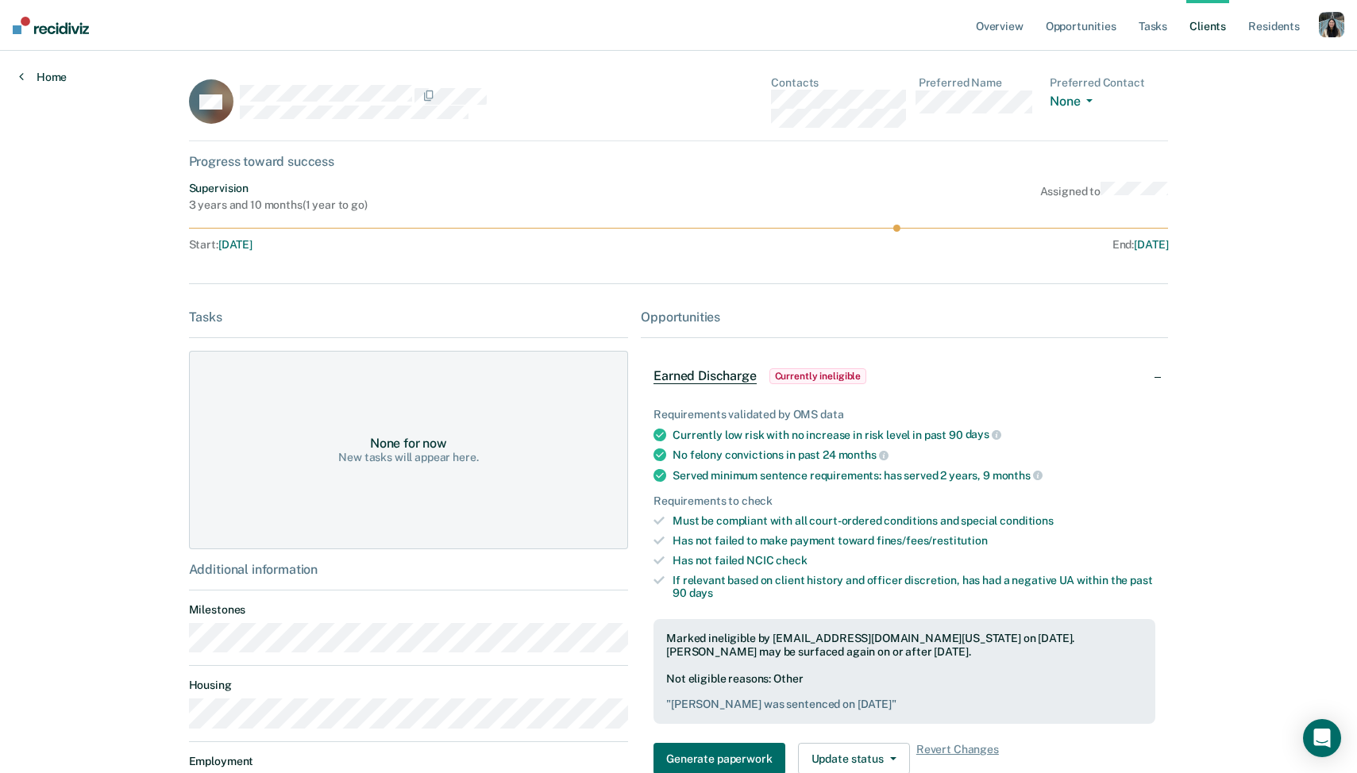
click at [47, 76] on link "Home" at bounding box center [43, 77] width 48 height 14
